Goal: Transaction & Acquisition: Purchase product/service

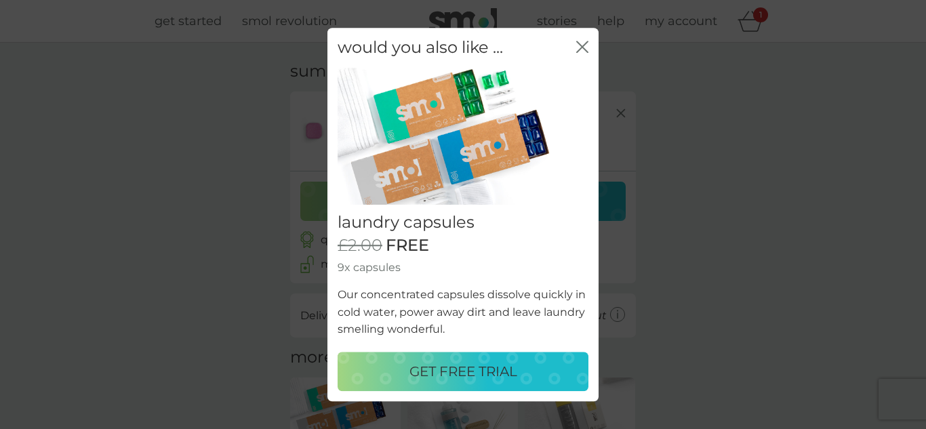
click at [585, 44] on icon "close" at bounding box center [585, 46] width 5 height 11
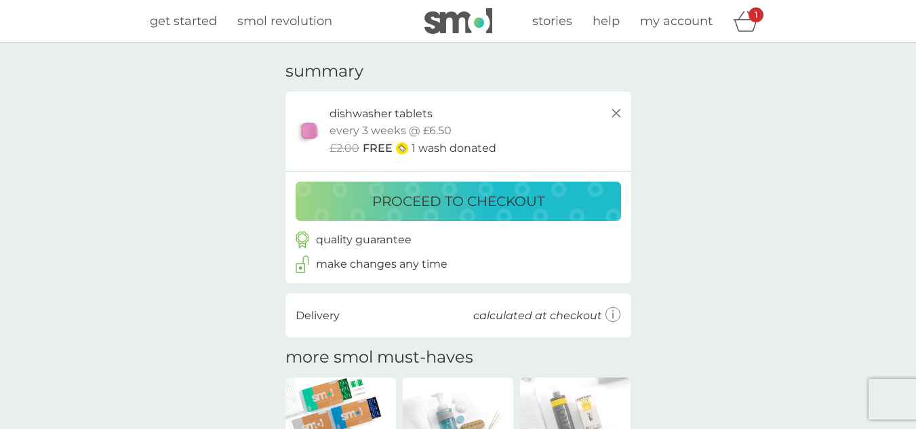
click at [621, 114] on icon at bounding box center [616, 113] width 16 height 16
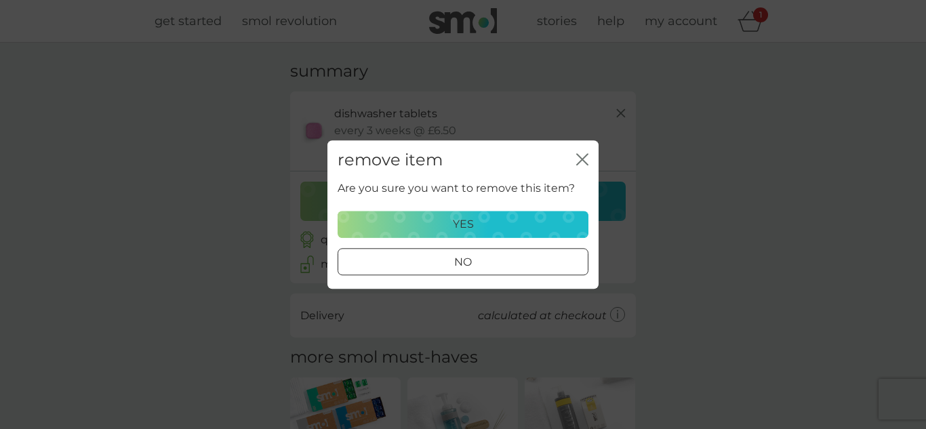
click at [490, 234] on button "yes" at bounding box center [463, 224] width 251 height 27
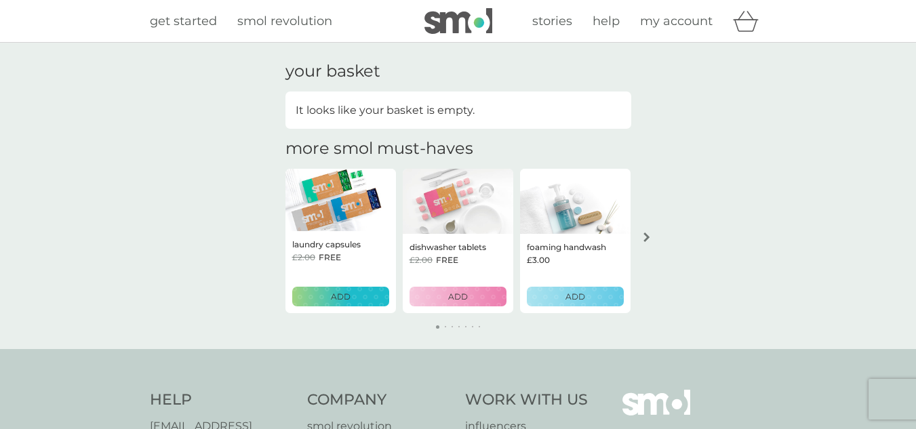
click at [446, 223] on img at bounding box center [458, 201] width 111 height 65
click at [671, 22] on span "my account" at bounding box center [676, 21] width 73 height 15
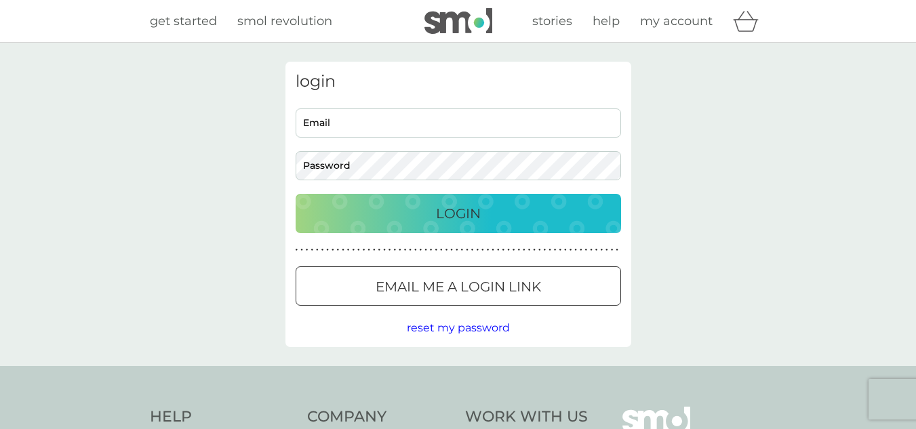
click at [446, 24] on img at bounding box center [459, 21] width 68 height 26
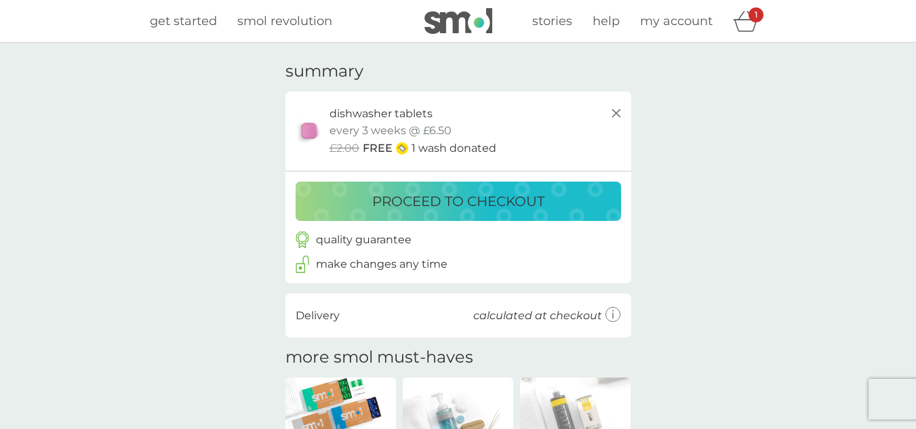
click at [423, 199] on p "proceed to checkout" at bounding box center [458, 202] width 172 height 22
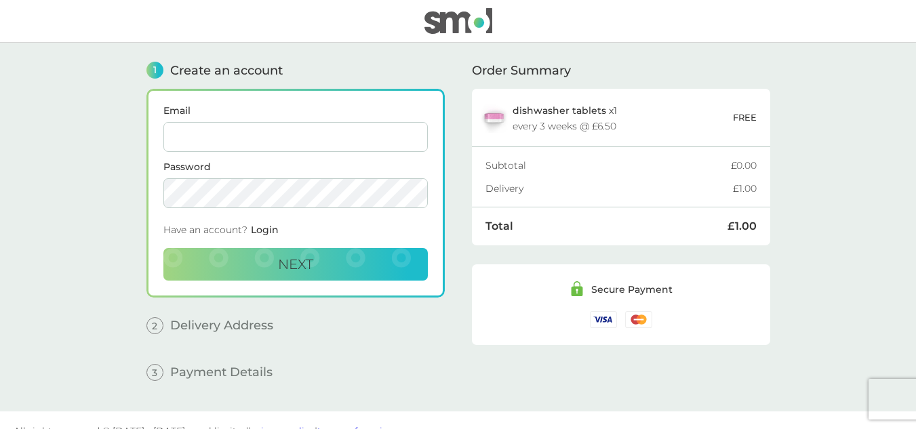
click at [341, 129] on input "Email" at bounding box center [295, 137] width 265 height 30
type input "joanneclarke983@gmail.com"
click at [310, 267] on span "Next" at bounding box center [295, 264] width 35 height 16
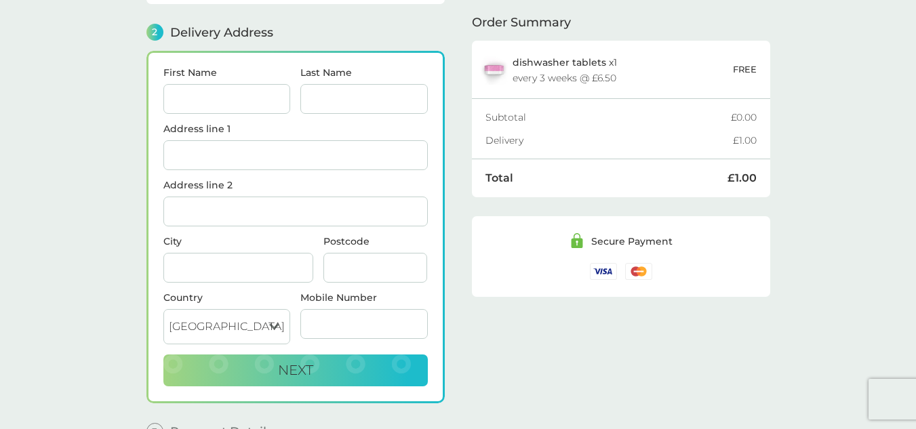
scroll to position [167, 0]
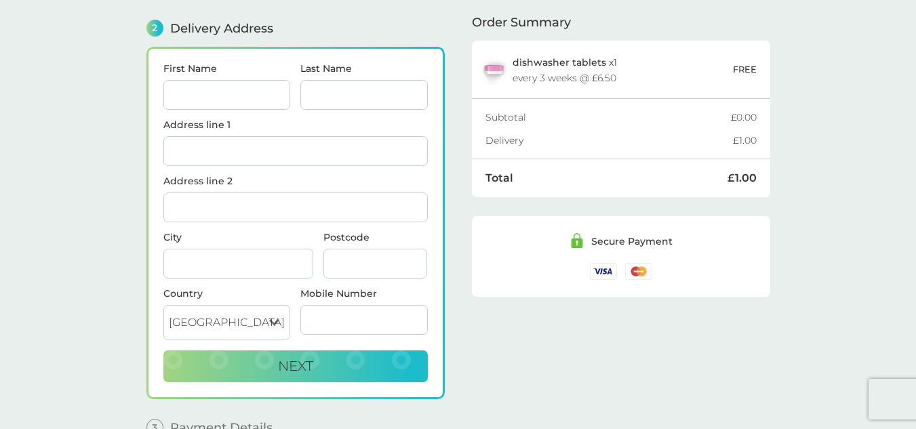
click at [227, 89] on input "First Name" at bounding box center [227, 95] width 128 height 30
type input "Joanne"
type input "Clarke"
type input "Bell Lodge, Gage Farm"
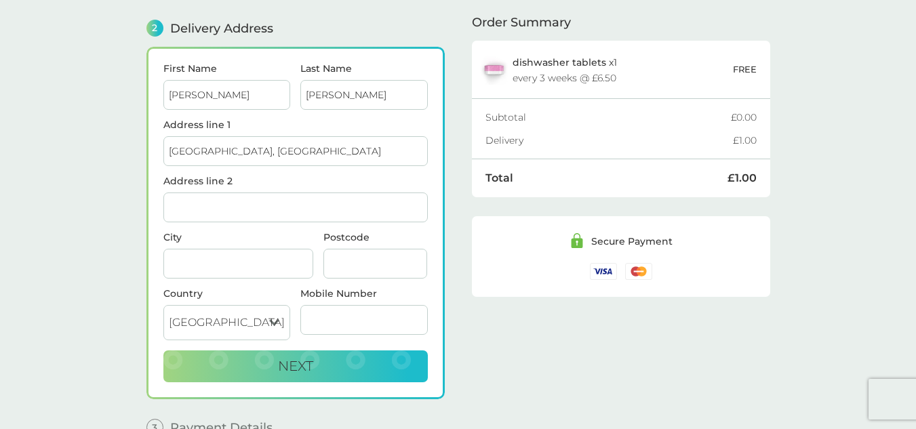
type input "Newland"
type input "Coleford"
type input "GL16 8NR"
type input "07553371521"
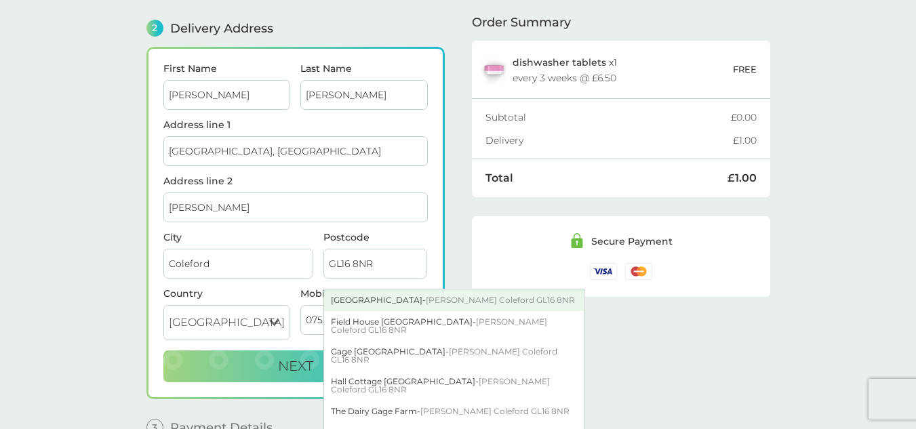
click at [397, 298] on div "Bell Lodge Gage Farm - Newland Coleford GL16 8NR" at bounding box center [454, 301] width 260 height 22
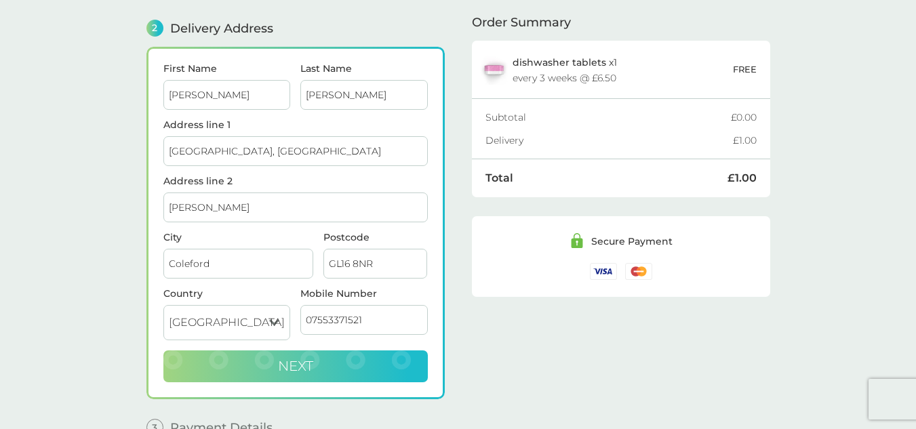
click at [369, 370] on button "Next" at bounding box center [295, 367] width 265 height 33
checkbox input "true"
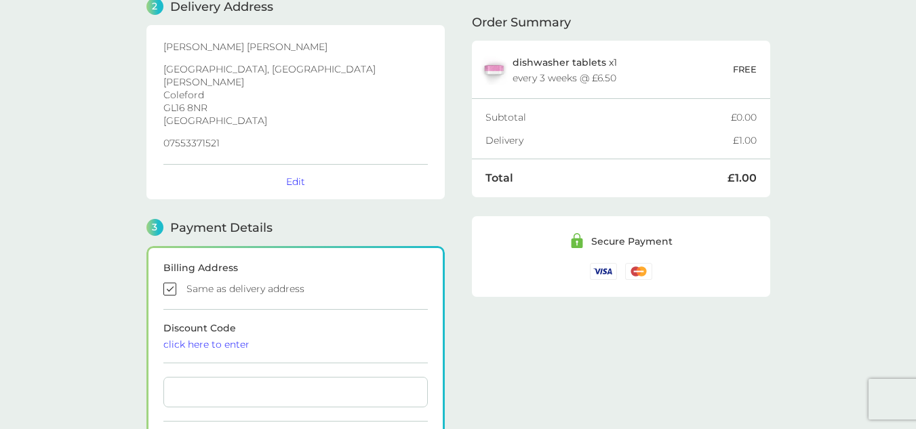
scroll to position [320, 0]
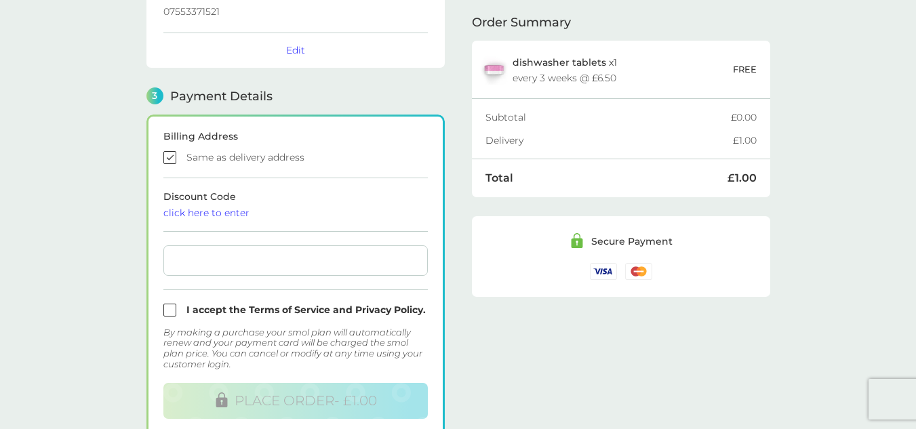
click at [168, 310] on input "checkbox" at bounding box center [295, 310] width 265 height 13
checkbox input "true"
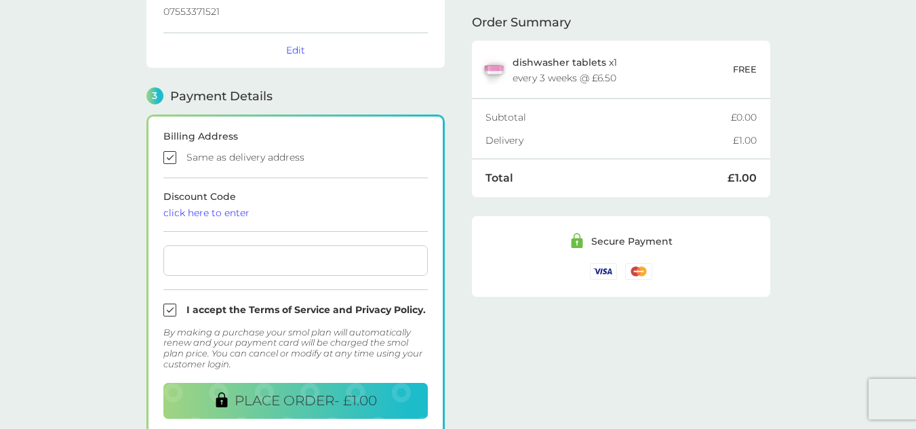
scroll to position [387, 0]
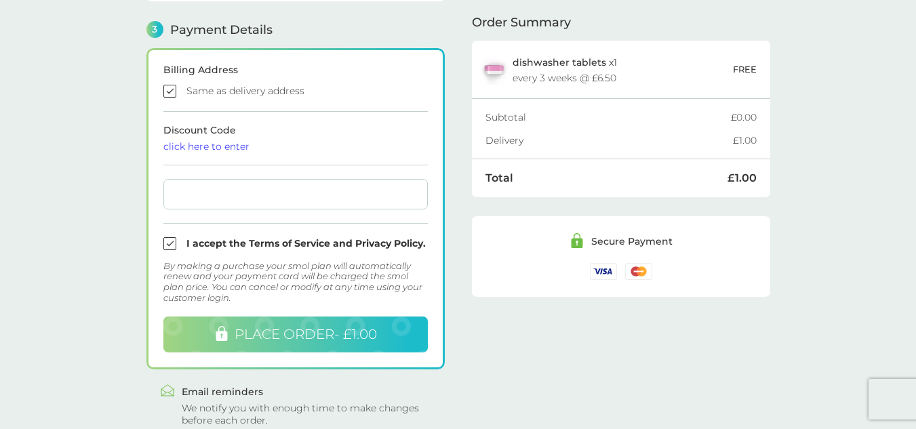
click at [295, 341] on span "PLACE ORDER - £1.00" at bounding box center [306, 334] width 142 height 16
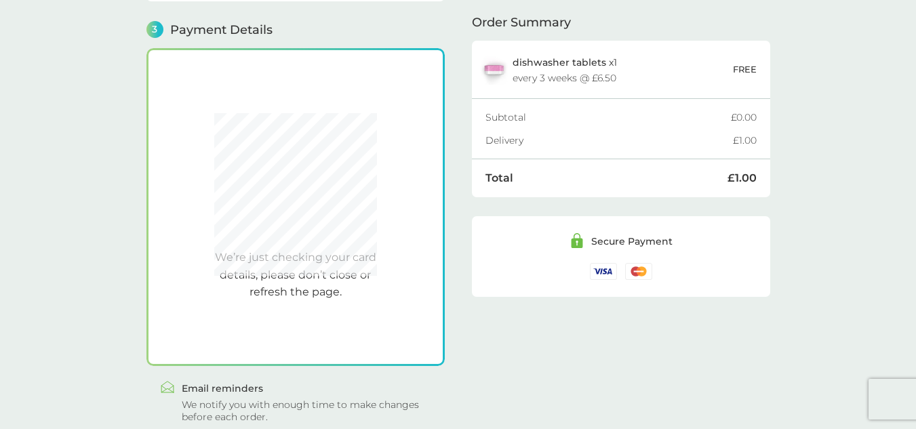
scroll to position [388, 0]
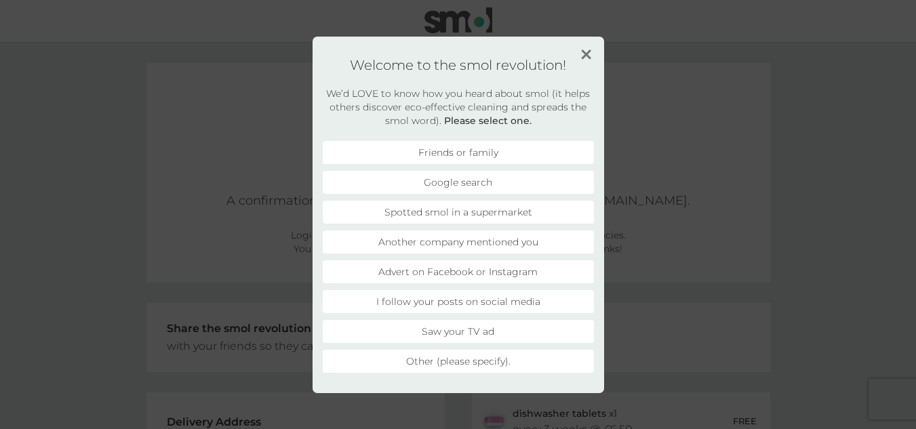
click at [452, 188] on li "Google search" at bounding box center [458, 182] width 271 height 23
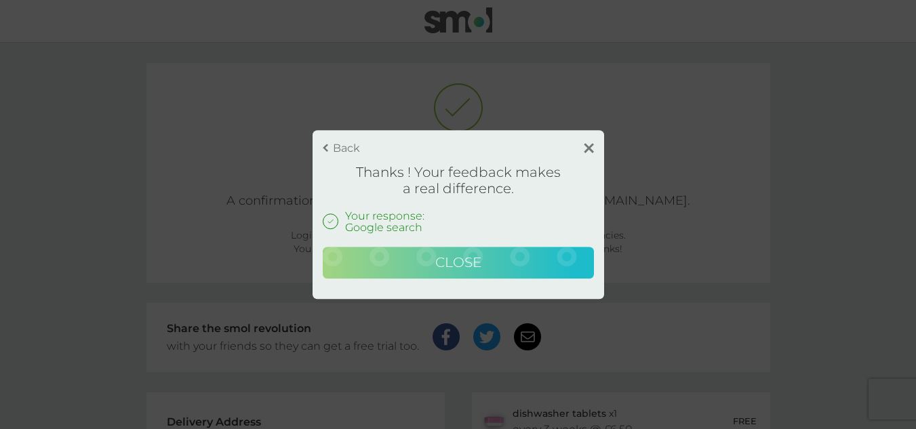
click at [465, 272] on button "Close" at bounding box center [458, 263] width 271 height 33
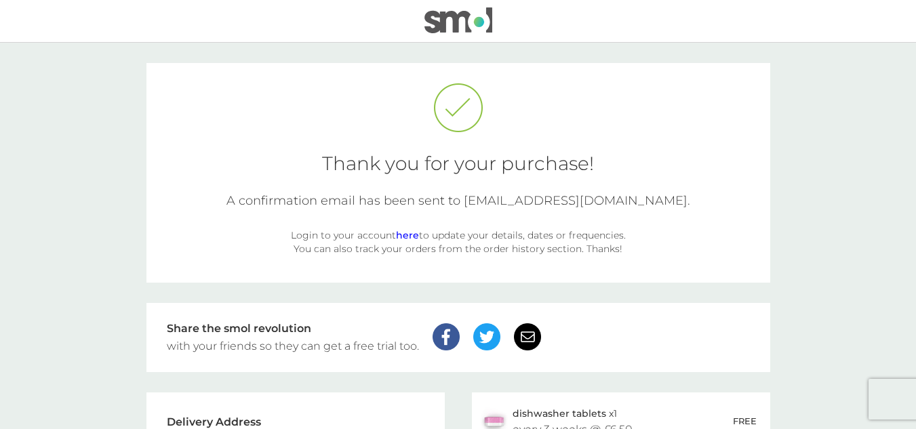
click at [459, 28] on img at bounding box center [459, 20] width 68 height 26
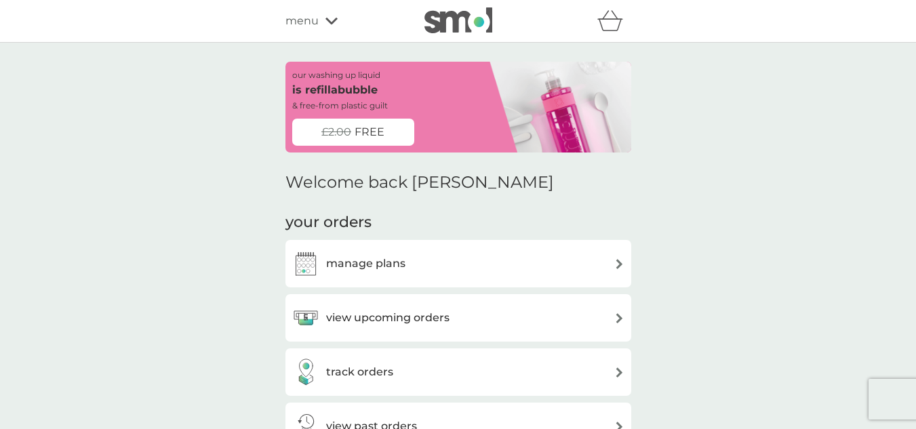
click at [450, 260] on div "manage plans" at bounding box center [458, 263] width 332 height 27
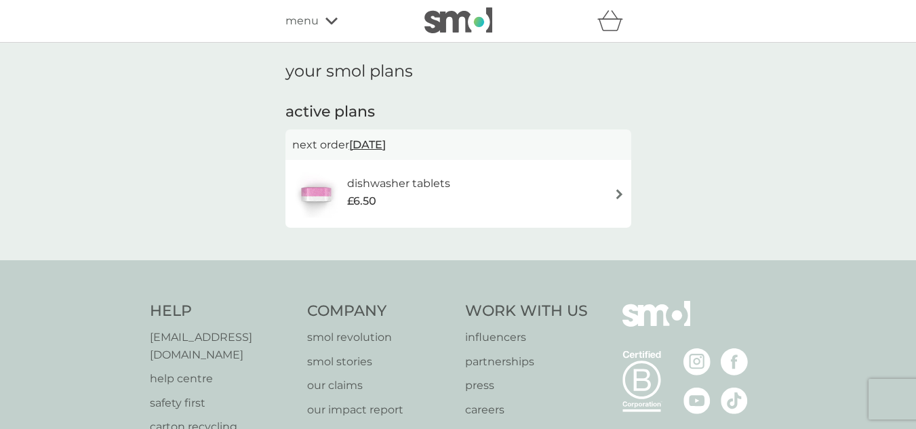
click at [330, 19] on icon at bounding box center [332, 21] width 12 height 8
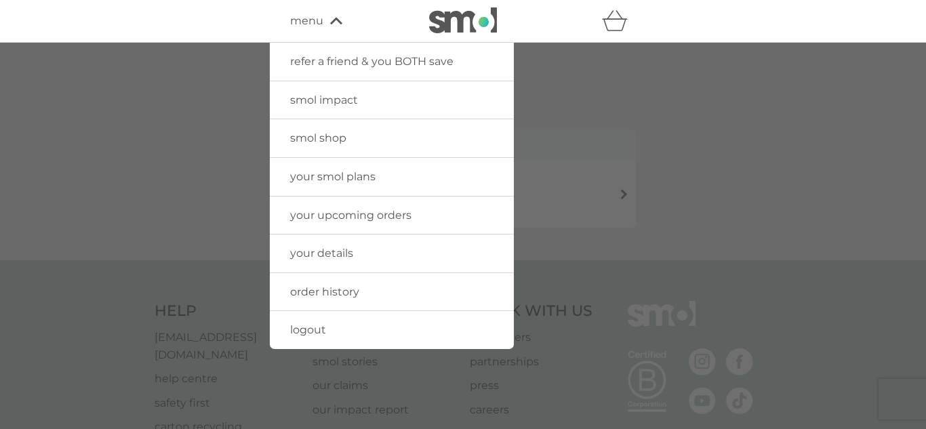
click at [456, 24] on img at bounding box center [463, 20] width 68 height 26
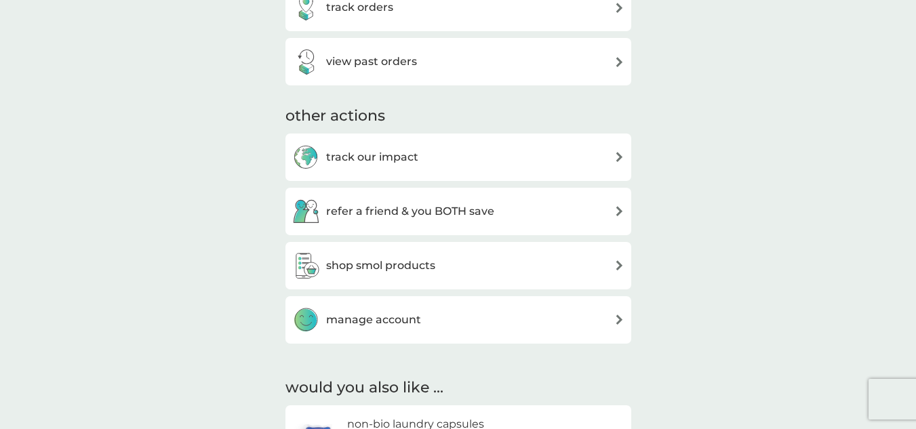
scroll to position [509, 0]
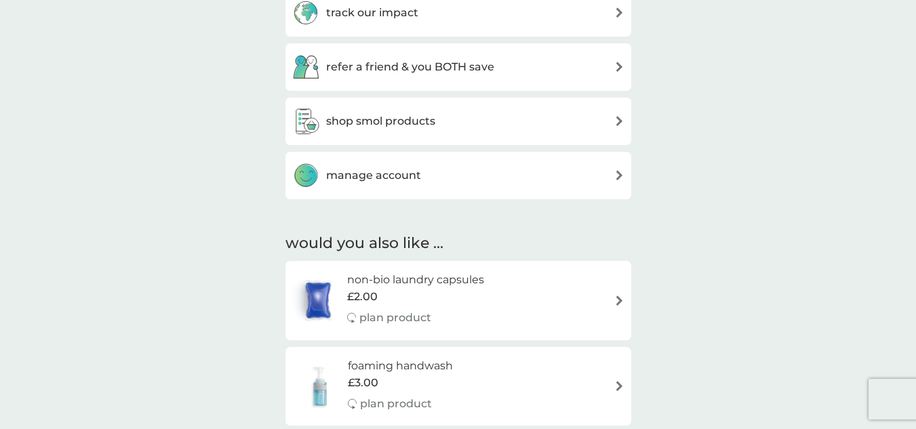
click at [433, 119] on h3 "shop smol products" at bounding box center [380, 122] width 109 height 18
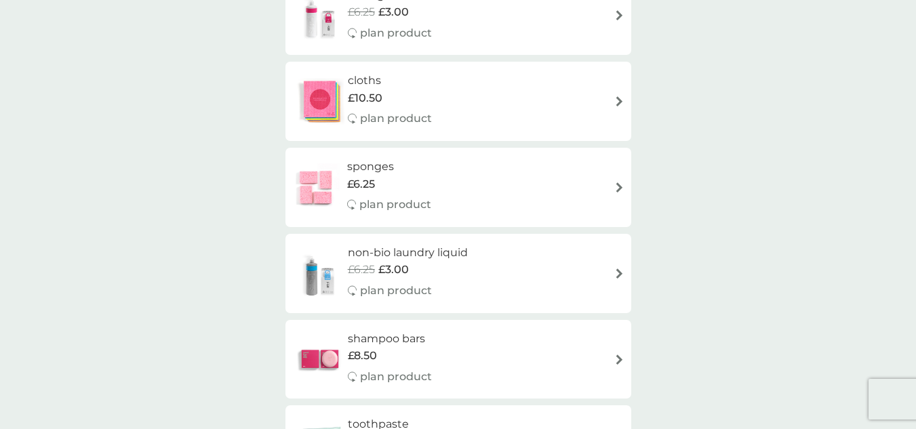
scroll to position [1692, 0]
click at [601, 277] on div "non-bio laundry liquid £6.25 £3.00 plan product" at bounding box center [458, 272] width 332 height 59
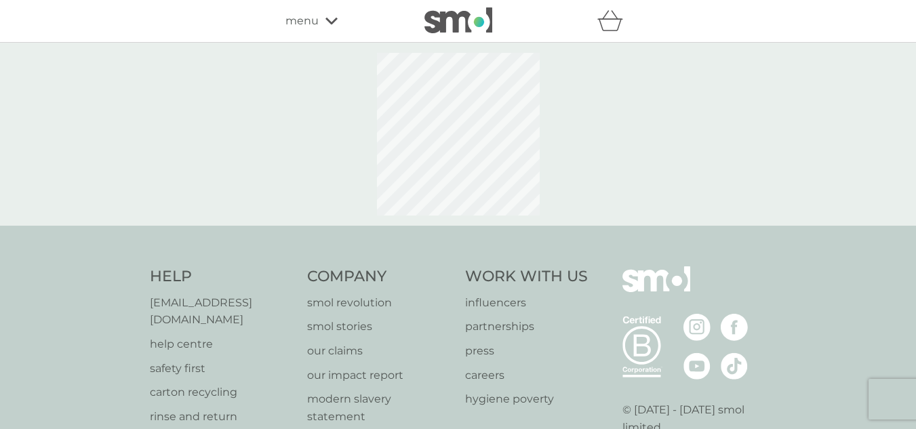
select select "91"
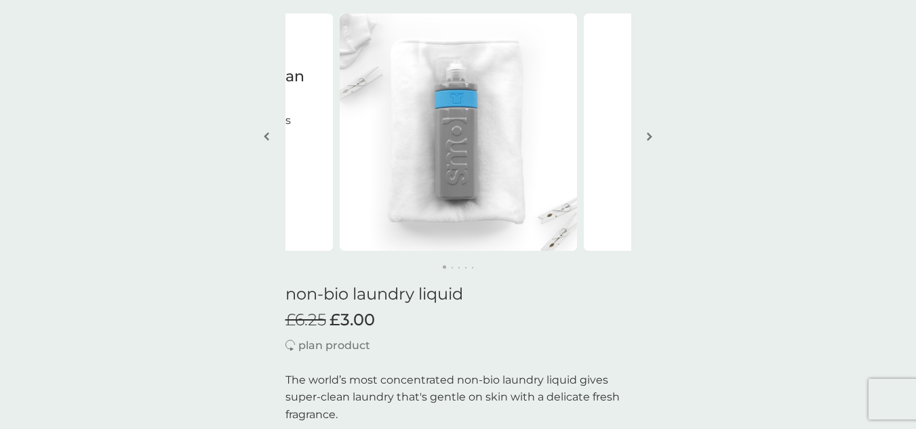
scroll to position [79, 0]
click at [651, 138] on img "button" at bounding box center [649, 137] width 5 height 10
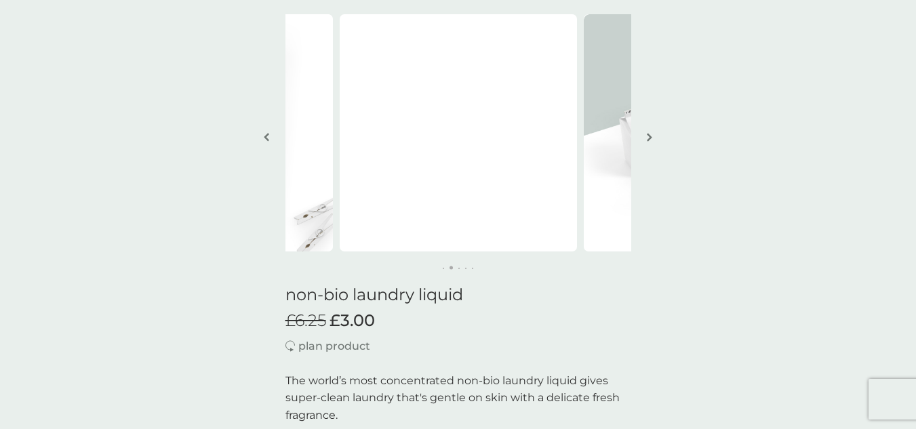
click at [651, 138] on img "button" at bounding box center [649, 137] width 5 height 10
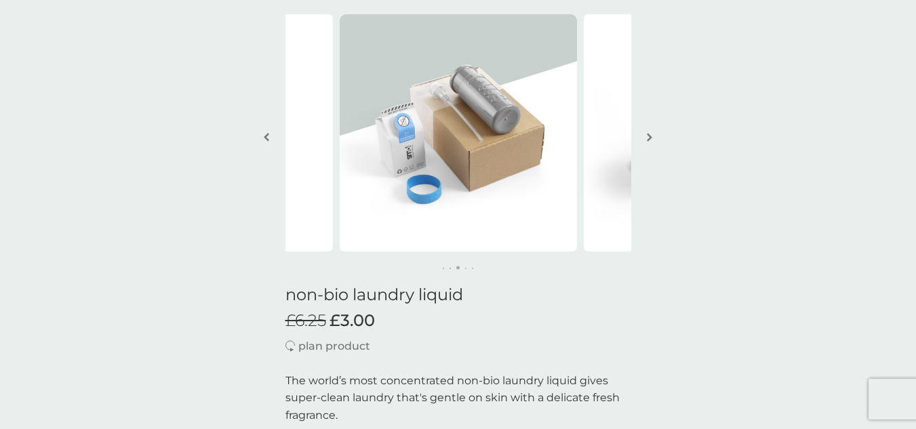
click at [651, 138] on img "button" at bounding box center [649, 137] width 5 height 10
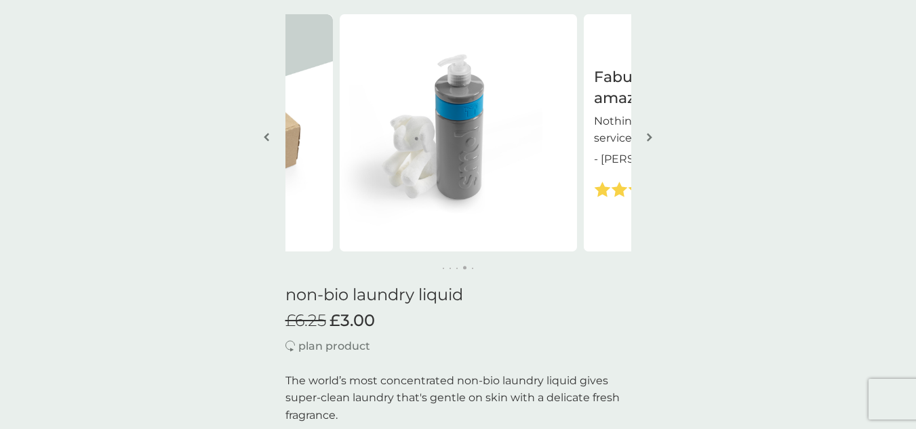
click at [651, 138] on img "button" at bounding box center [649, 137] width 5 height 10
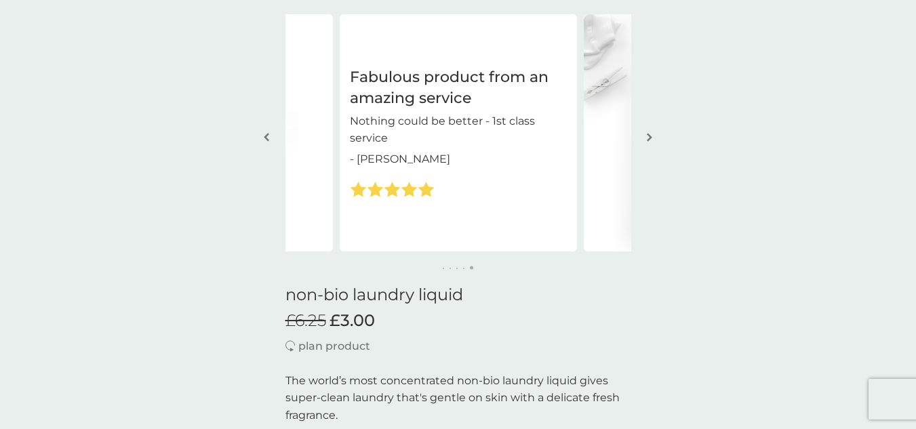
click at [651, 138] on img "button" at bounding box center [649, 137] width 5 height 10
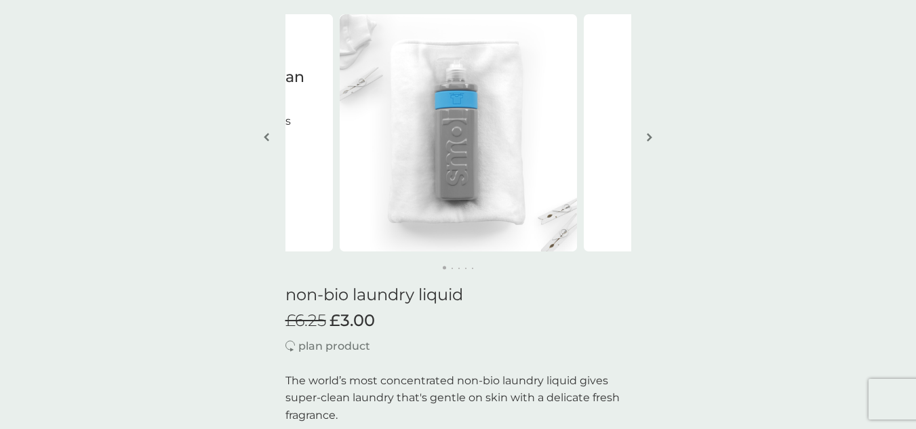
scroll to position [0, 0]
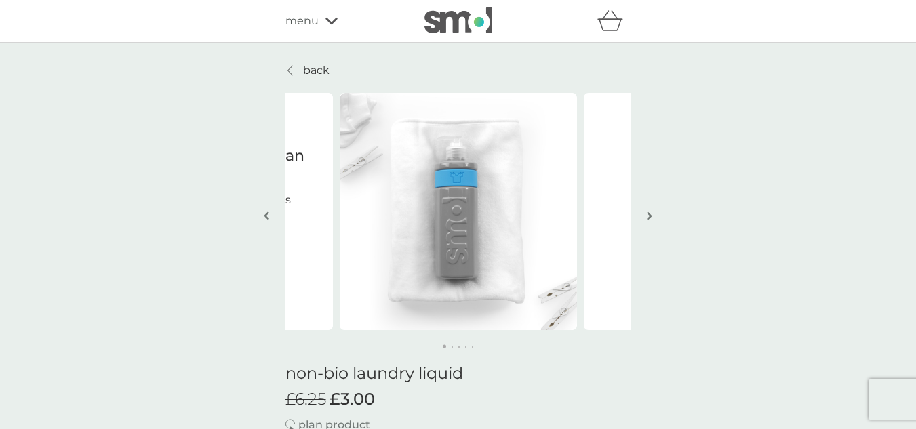
click at [471, 18] on img at bounding box center [459, 20] width 68 height 26
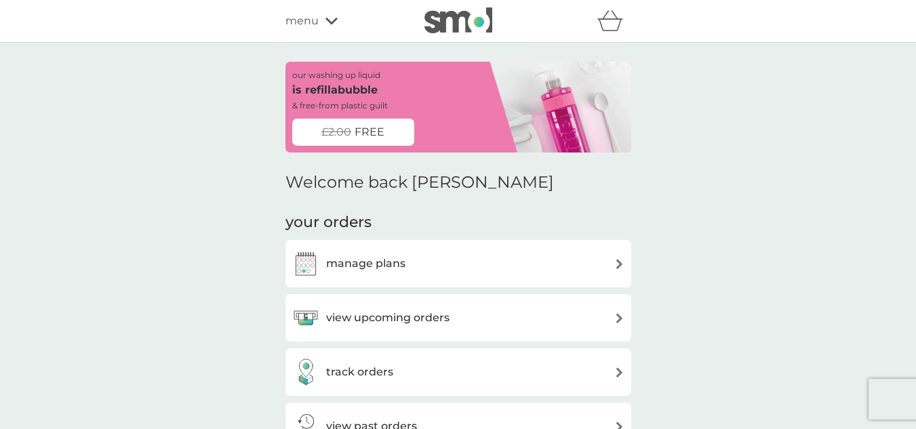
click at [329, 28] on div "menu" at bounding box center [343, 21] width 115 height 18
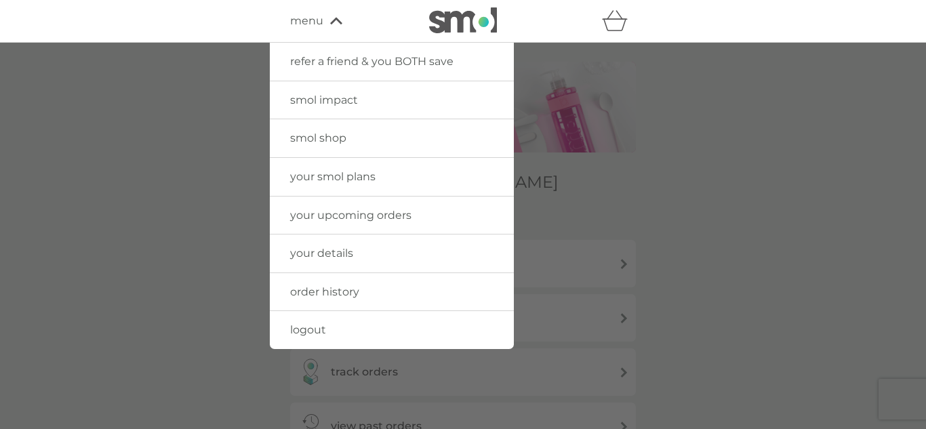
click at [362, 138] on link "smol shop" at bounding box center [392, 138] width 244 height 38
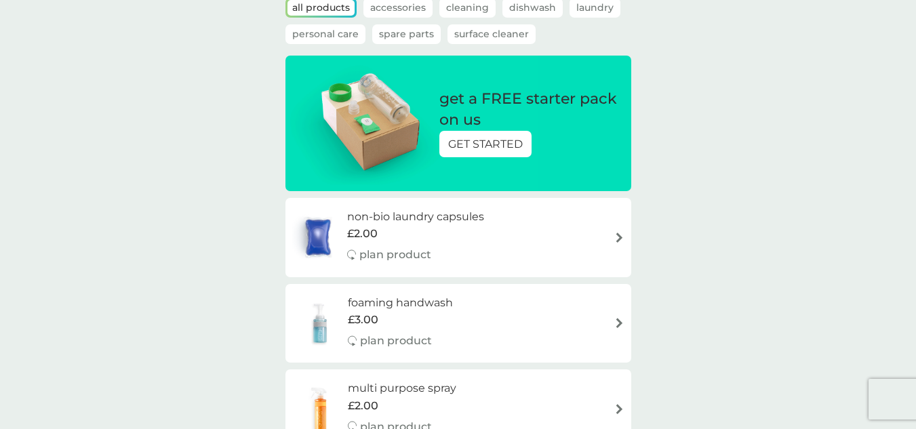
scroll to position [104, 0]
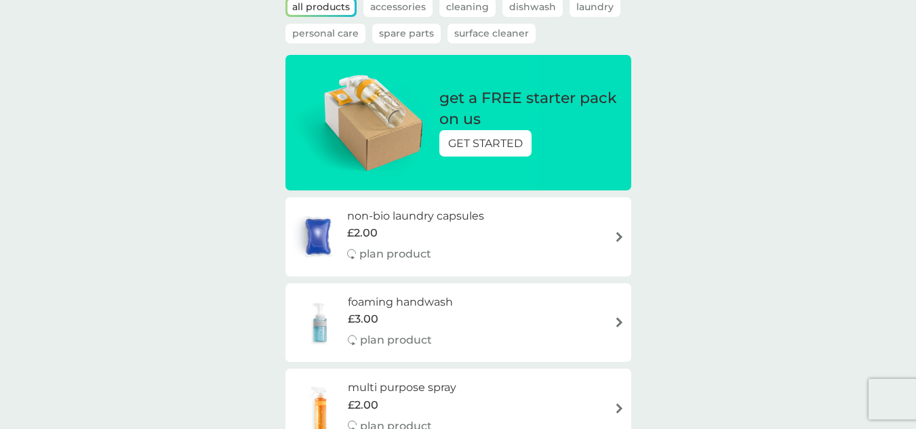
click at [599, 243] on div "non-bio laundry capsules £2.00 plan product" at bounding box center [458, 237] width 332 height 59
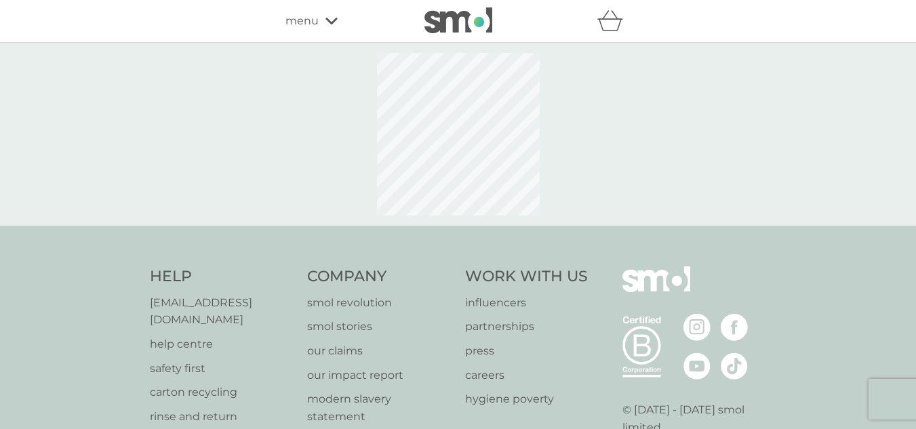
select select "42"
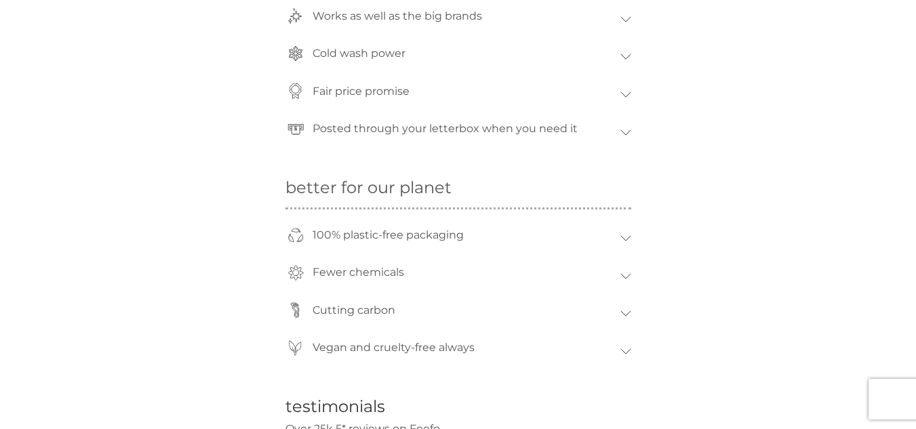
scroll to position [1104, 0]
click at [627, 279] on div "Fewer chemicals" at bounding box center [459, 275] width 346 height 38
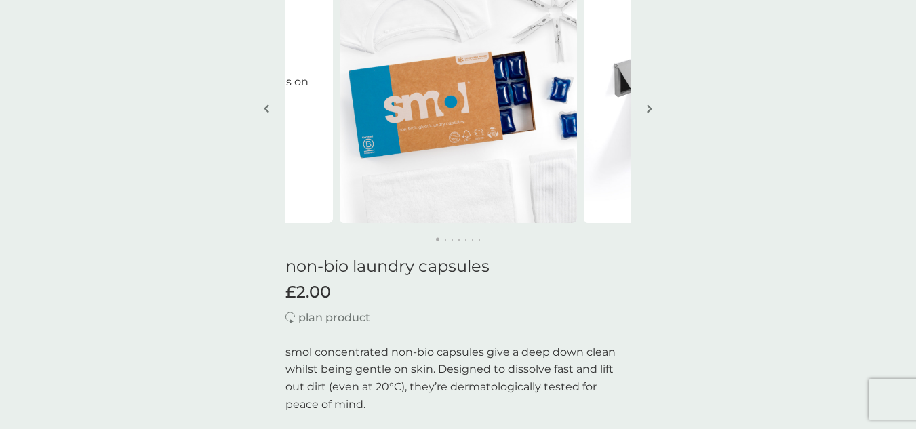
scroll to position [0, 0]
